Goal: Information Seeking & Learning: Find specific fact

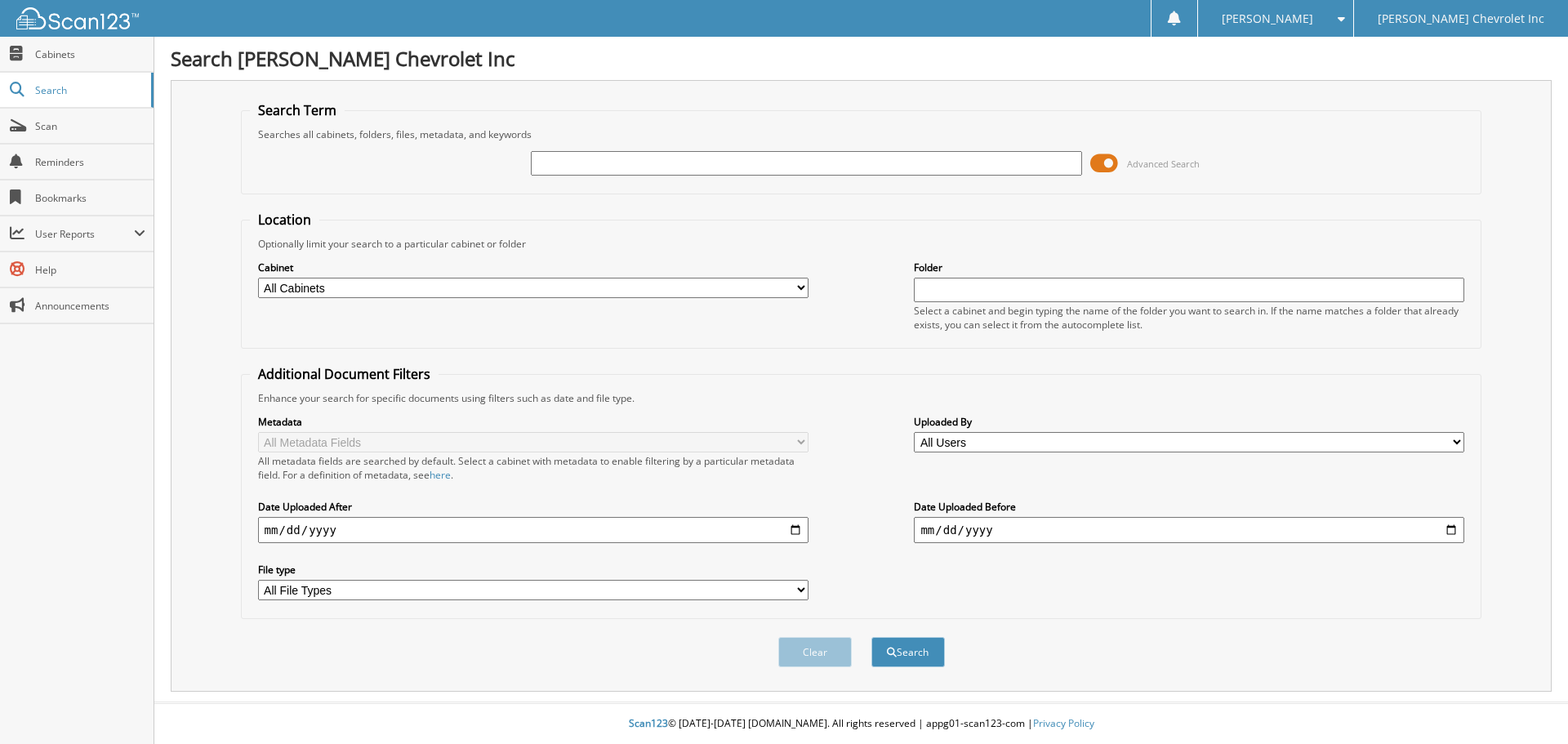
click at [702, 289] on select "All Cabinets ACCOUNTS PAYABLE AUDIT AUTOMATE SERVICE RO CAR DEALS CDK SERVICE R…" at bounding box center [533, 288] width 551 height 20
select select "19507"
click at [258, 277] on select "All Cabinets ACCOUNTS PAYABLE AUDIT AUTOMATE SERVICE RO CAR DEALS CDK SERVICE R…" at bounding box center [533, 288] width 551 height 20
click at [725, 163] on input "text" at bounding box center [805, 163] width 551 height 24
type input "[PERSON_NAME]"
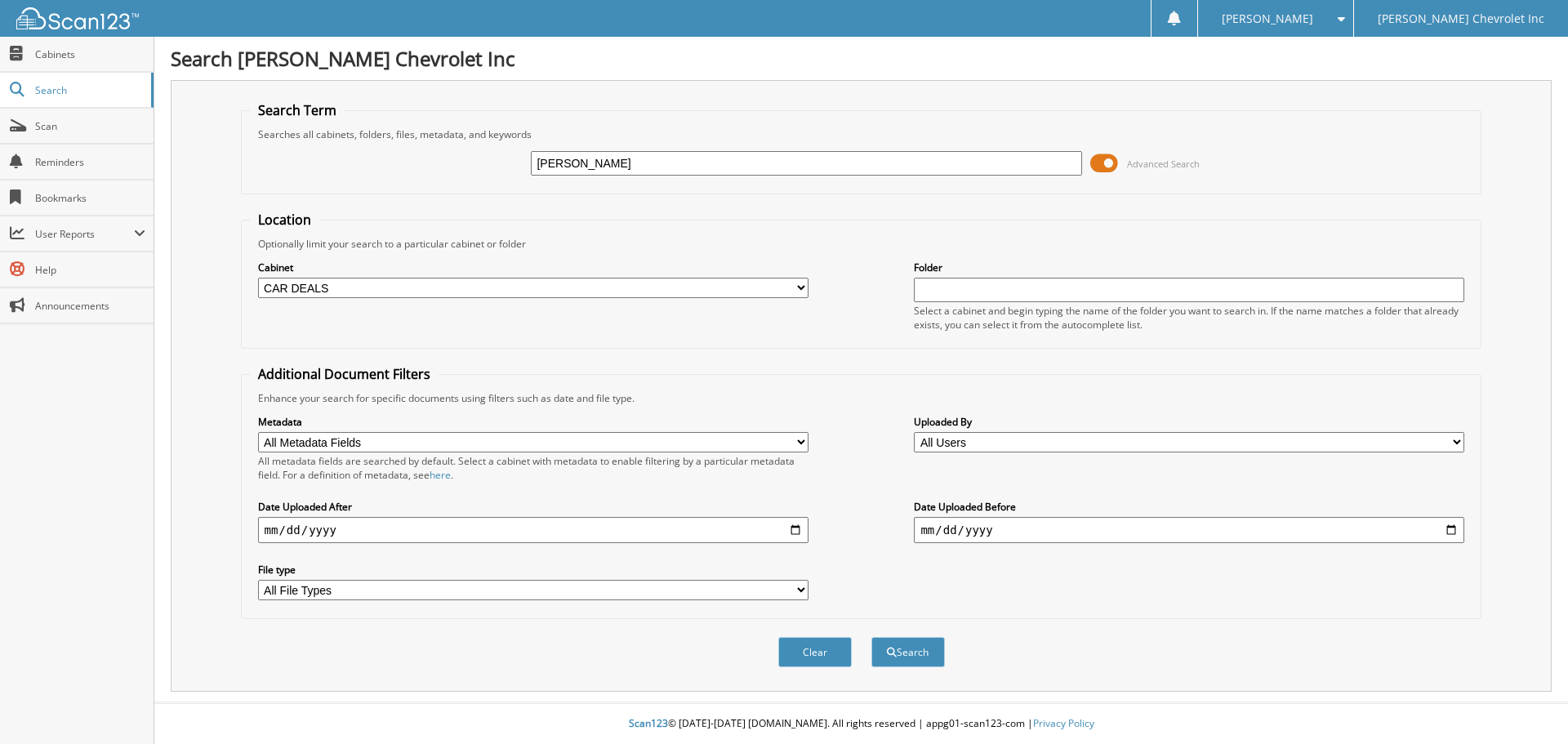
click at [872, 637] on button "Search" at bounding box center [908, 652] width 73 height 30
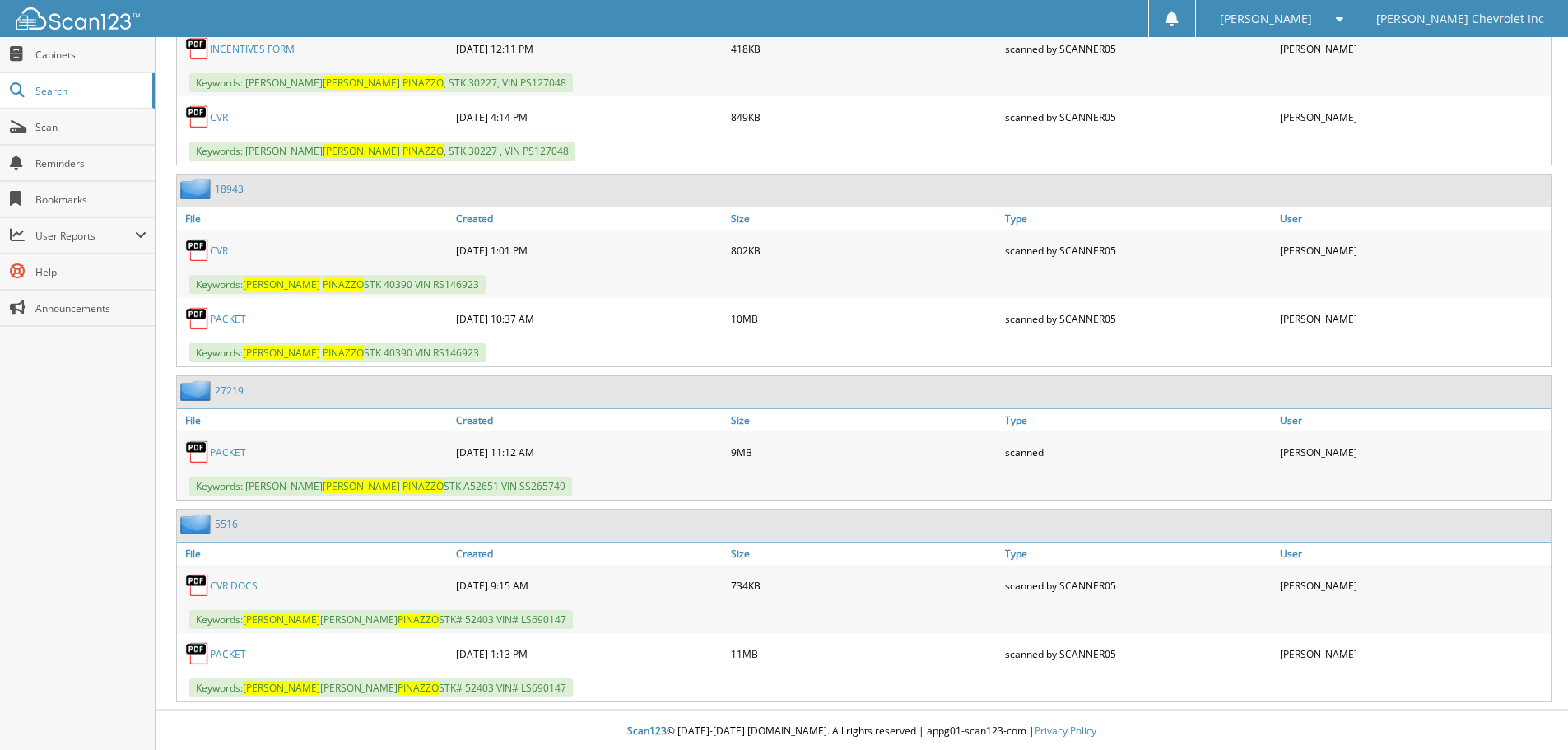
scroll to position [1270, 0]
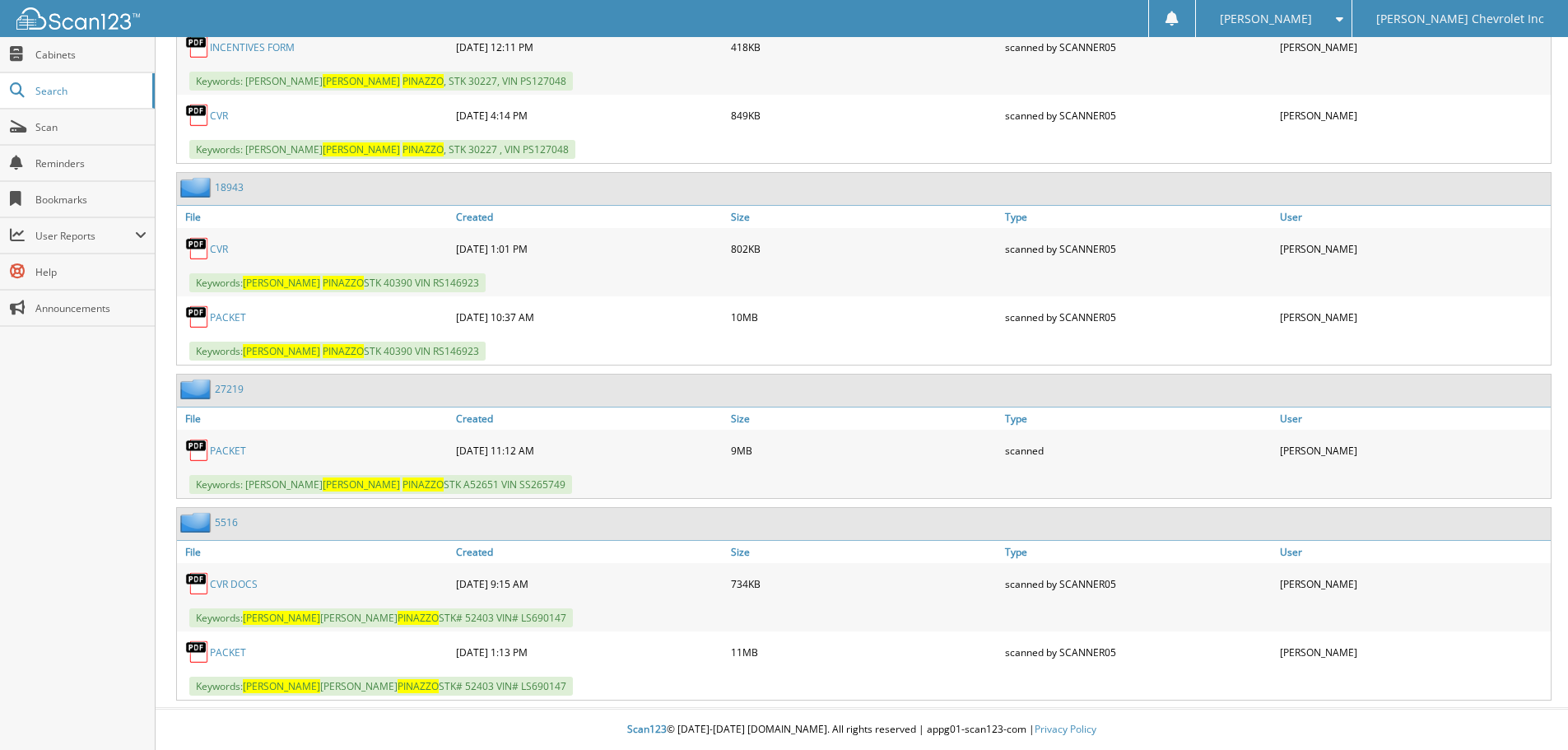
click at [228, 318] on link "PACKET" at bounding box center [228, 317] width 36 height 14
